Goal: Navigation & Orientation: Understand site structure

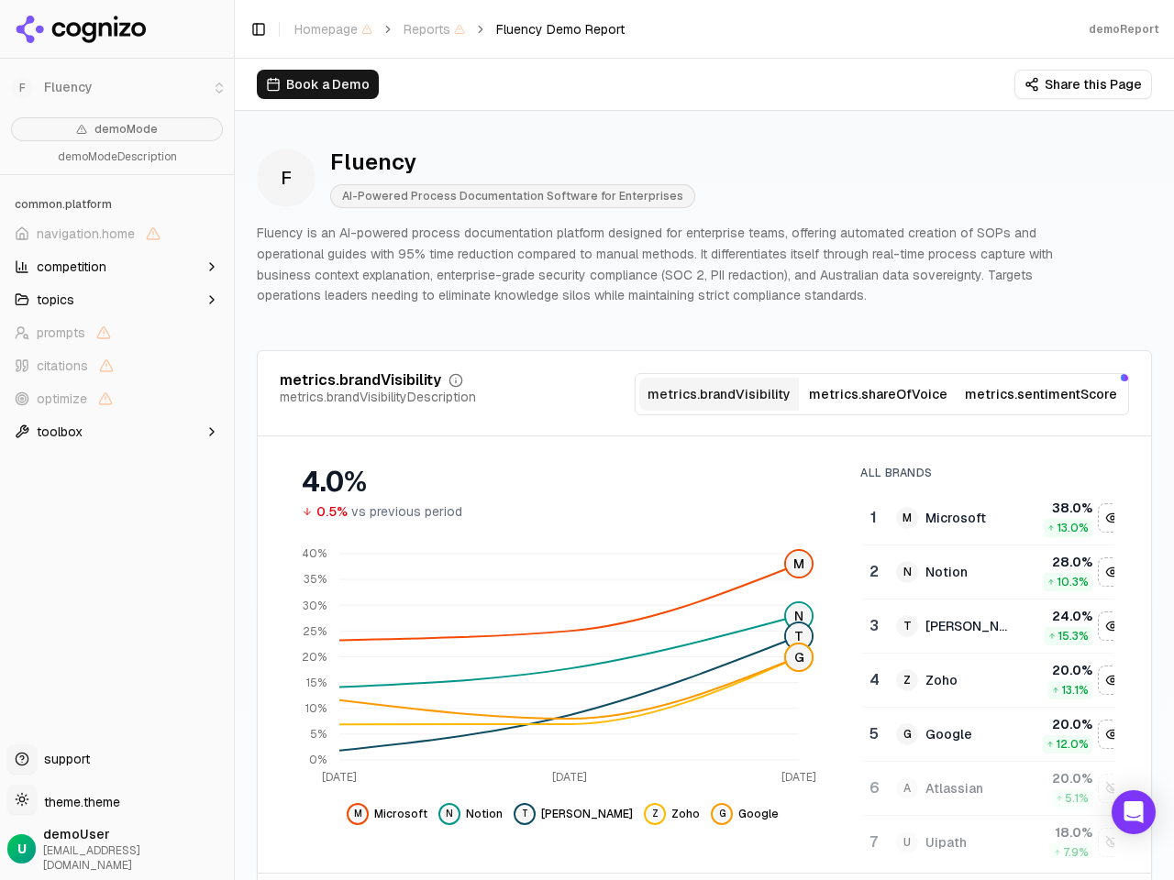
click at [22, 88] on li "F Fluency" at bounding box center [117, 88] width 234 height 44
click at [116, 234] on span "navigation.home" at bounding box center [86, 234] width 98 height 18
click at [116, 300] on button "topics" at bounding box center [116, 299] width 219 height 29
click at [234, 440] on button "Toggle Sidebar" at bounding box center [233, 440] width 15 height 880
click at [259, 29] on button "Toggle Sidebar" at bounding box center [259, 30] width 26 height 26
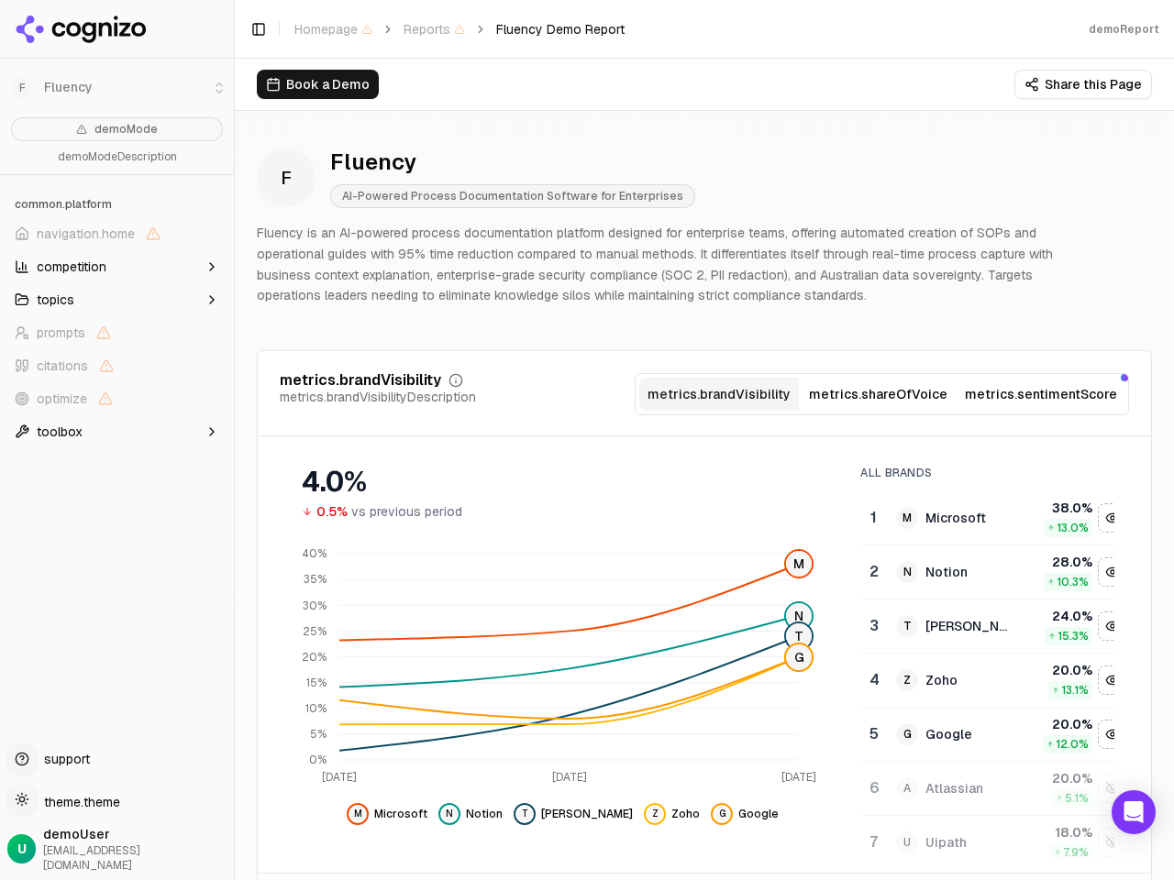
click at [22, 88] on li "F Fluency" at bounding box center [117, 88] width 234 height 44
click at [116, 234] on span "navigation.home" at bounding box center [86, 234] width 98 height 18
click at [116, 300] on button "topics" at bounding box center [116, 299] width 219 height 29
click at [234, 440] on button "Toggle Sidebar" at bounding box center [233, 440] width 15 height 880
click at [259, 29] on button "Toggle Sidebar" at bounding box center [259, 30] width 26 height 26
